Goal: Browse casually: Explore the website without a specific task or goal

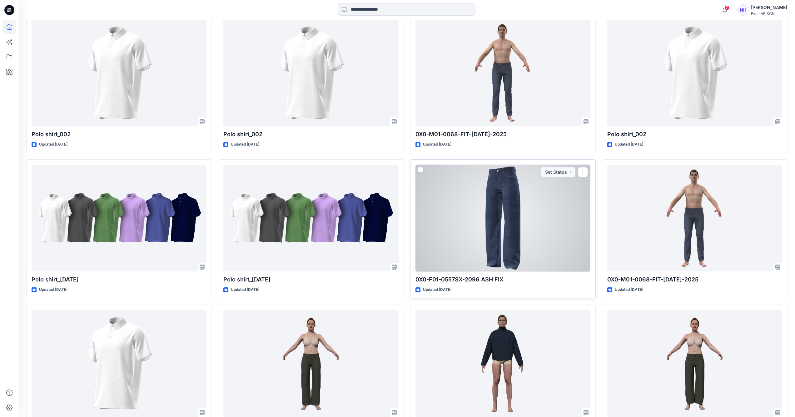
scroll to position [283, 0]
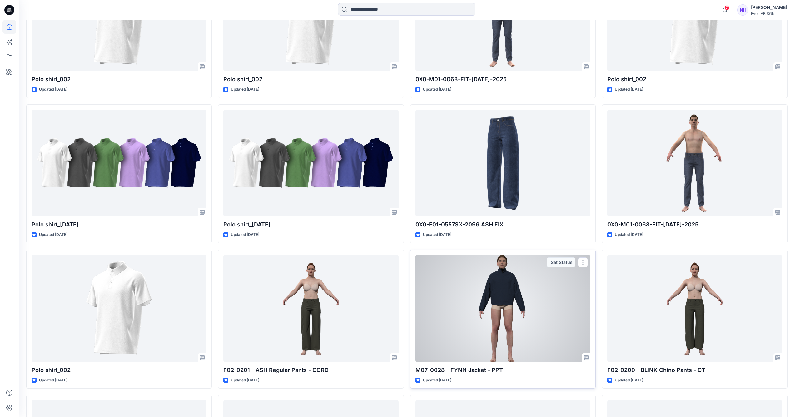
click at [502, 307] on div at bounding box center [503, 308] width 175 height 107
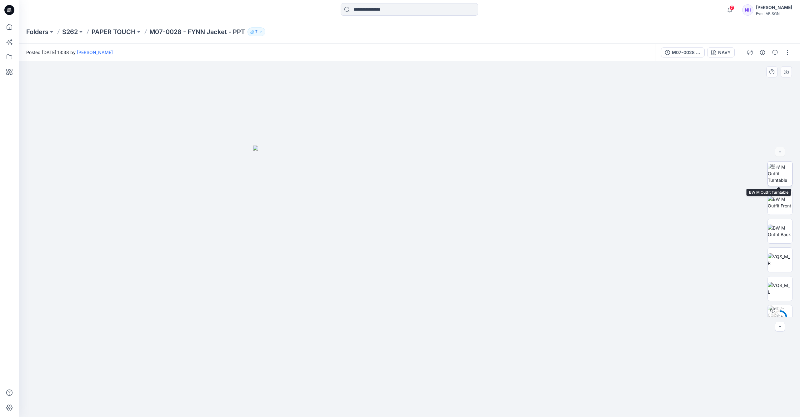
click at [777, 175] on img at bounding box center [780, 174] width 24 height 20
drag, startPoint x: 420, startPoint y: 136, endPoint x: 418, endPoint y: 200, distance: 63.5
click at [419, 282] on img at bounding box center [407, 162] width 957 height 511
drag, startPoint x: 441, startPoint y: 408, endPoint x: 477, endPoint y: 387, distance: 41.3
click at [494, 403] on icon at bounding box center [410, 398] width 189 height 23
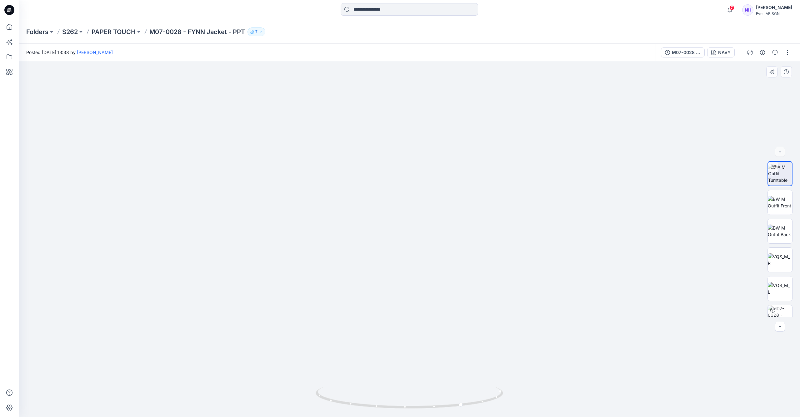
drag, startPoint x: 435, startPoint y: 332, endPoint x: 417, endPoint y: 284, distance: 50.9
click at [417, 284] on img at bounding box center [384, 127] width 957 height 579
drag, startPoint x: 406, startPoint y: 408, endPoint x: 449, endPoint y: 408, distance: 42.8
click at [449, 408] on icon at bounding box center [410, 398] width 189 height 23
drag, startPoint x: 421, startPoint y: 197, endPoint x: 434, endPoint y: 232, distance: 37.8
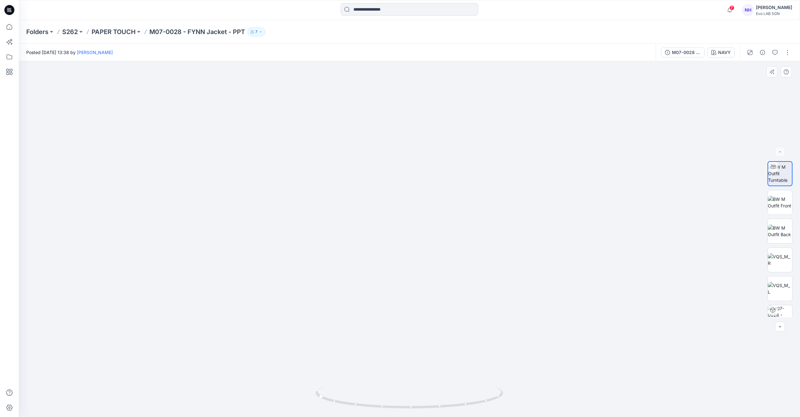
click at [434, 232] on img at bounding box center [414, 185] width 957 height 463
drag, startPoint x: 396, startPoint y: 405, endPoint x: 438, endPoint y: 399, distance: 42.6
click at [440, 406] on icon at bounding box center [410, 398] width 189 height 23
drag, startPoint x: 426, startPoint y: 309, endPoint x: 498, endPoint y: 279, distance: 78.7
click at [540, 305] on img at bounding box center [409, 209] width 663 height 418
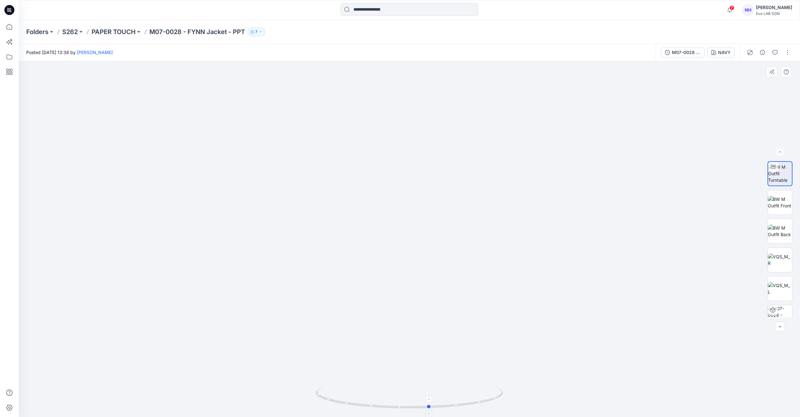
drag, startPoint x: 405, startPoint y: 408, endPoint x: 473, endPoint y: 408, distance: 67.5
click at [473, 408] on icon at bounding box center [410, 398] width 189 height 23
